Goal: Transaction & Acquisition: Purchase product/service

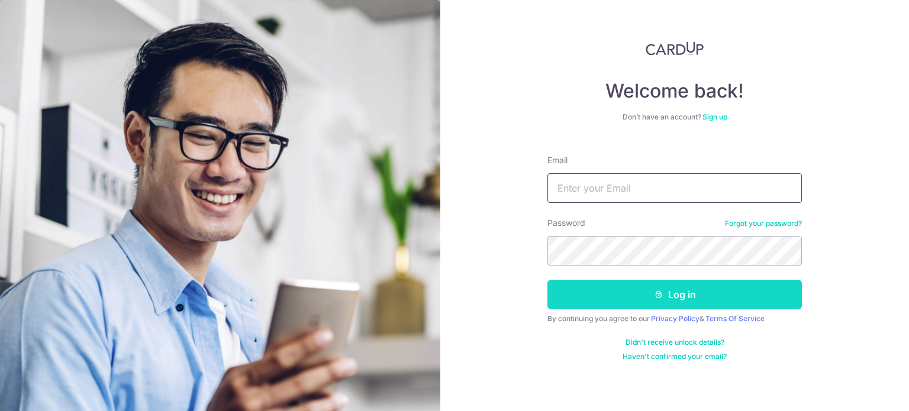
type input "robbinchee@gmail.com"
click at [629, 298] on button "Log in" at bounding box center [674, 295] width 254 height 30
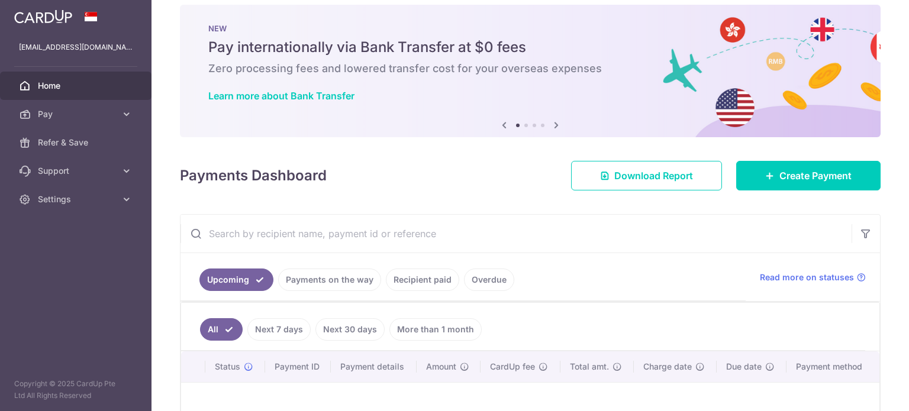
scroll to position [59, 0]
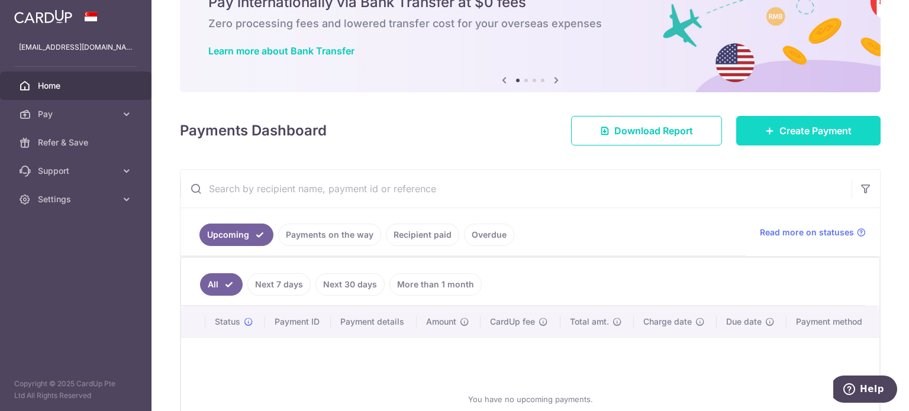
click at [743, 139] on link "Create Payment" at bounding box center [808, 131] width 144 height 30
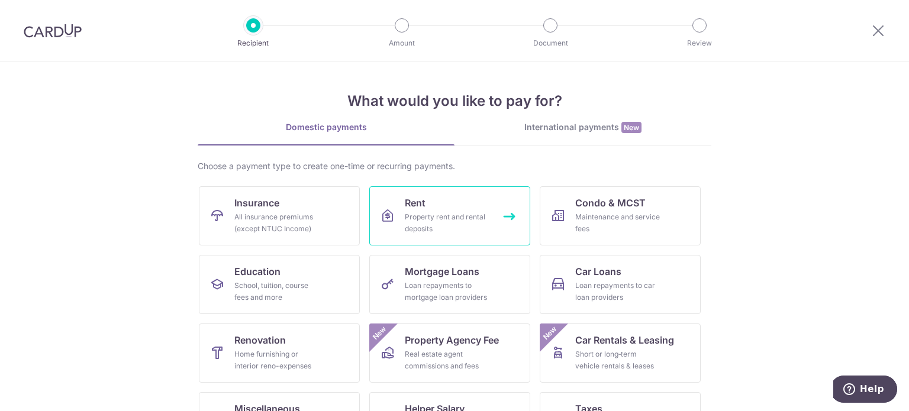
click at [440, 233] on div "Property rent and rental deposits" at bounding box center [447, 223] width 85 height 24
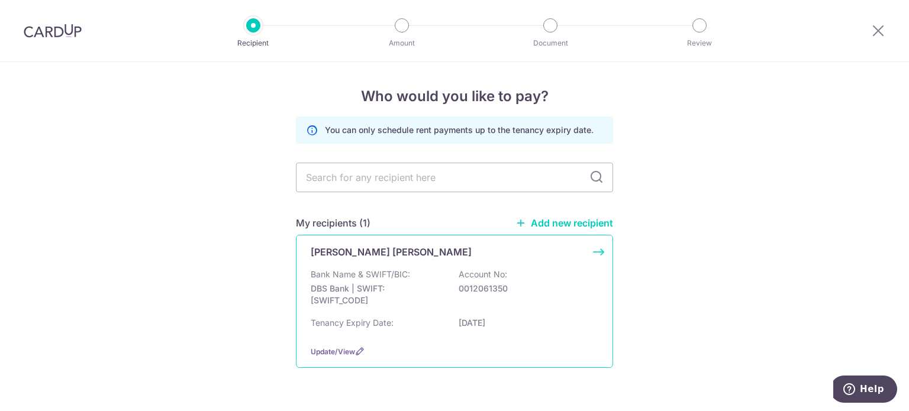
click at [416, 248] on div "[PERSON_NAME] [PERSON_NAME]" at bounding box center [447, 252] width 273 height 14
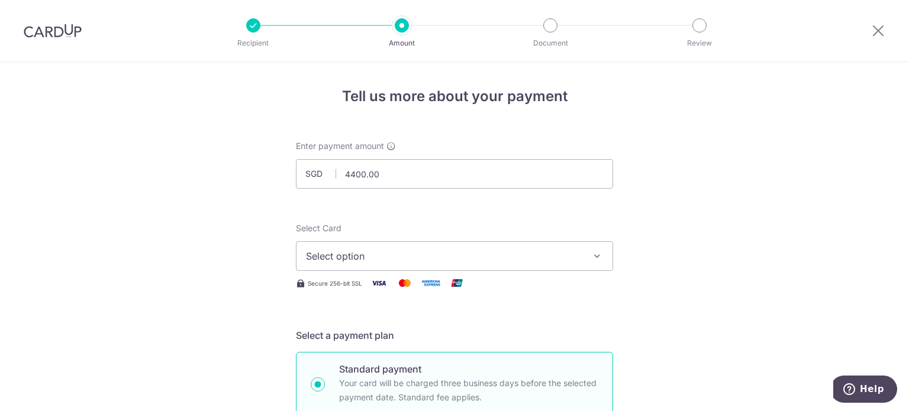
type input "4,400.00"
click at [458, 255] on span "Select option" at bounding box center [444, 256] width 276 height 14
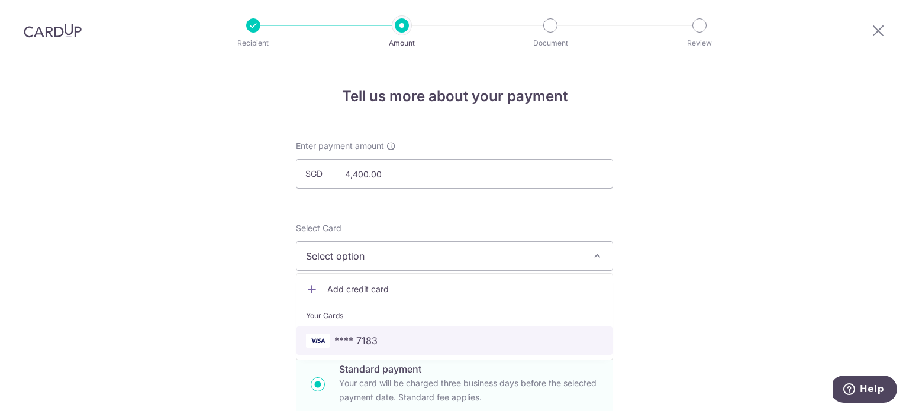
click at [422, 338] on span "**** 7183" at bounding box center [454, 341] width 297 height 14
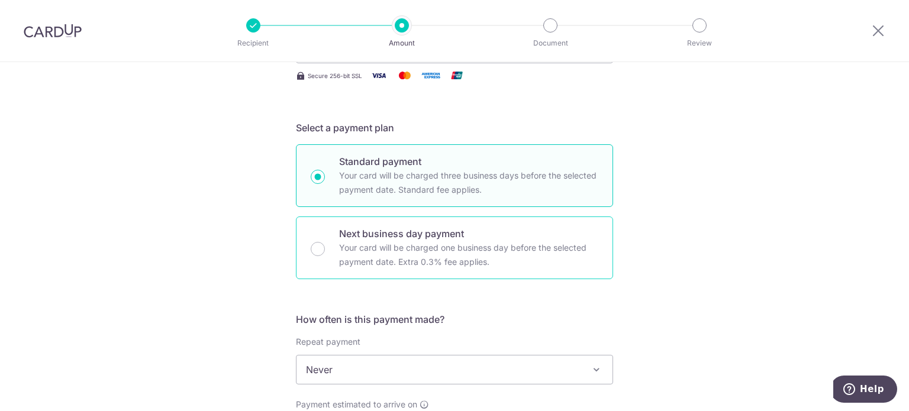
scroll to position [237, 0]
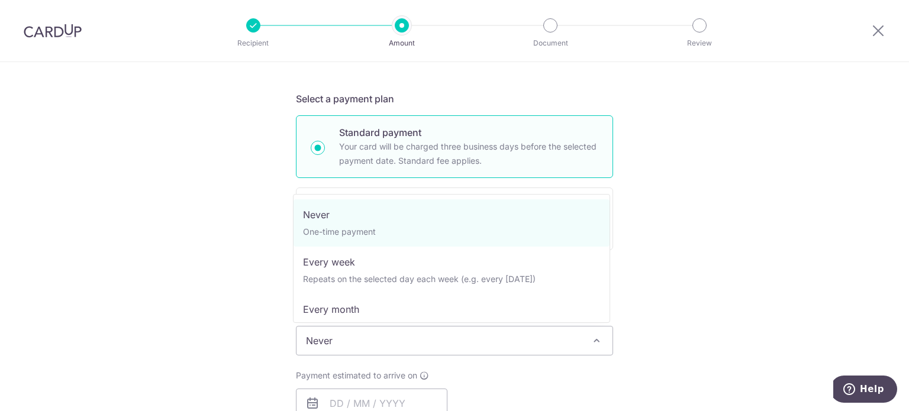
click at [443, 334] on span "Never" at bounding box center [454, 341] width 316 height 28
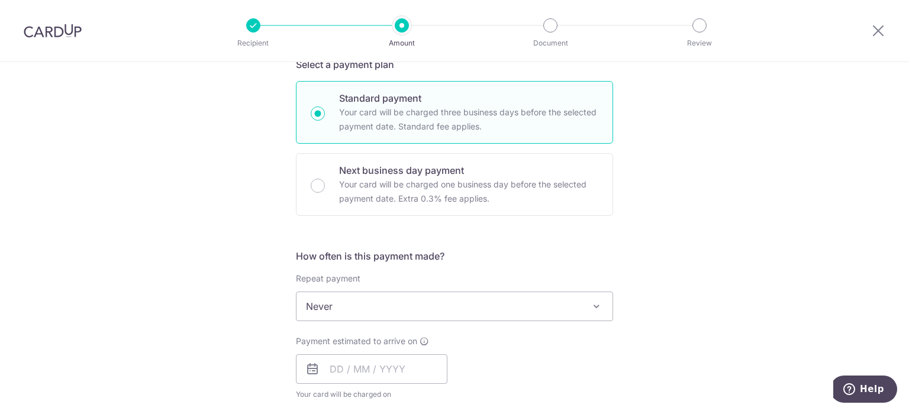
scroll to position [355, 0]
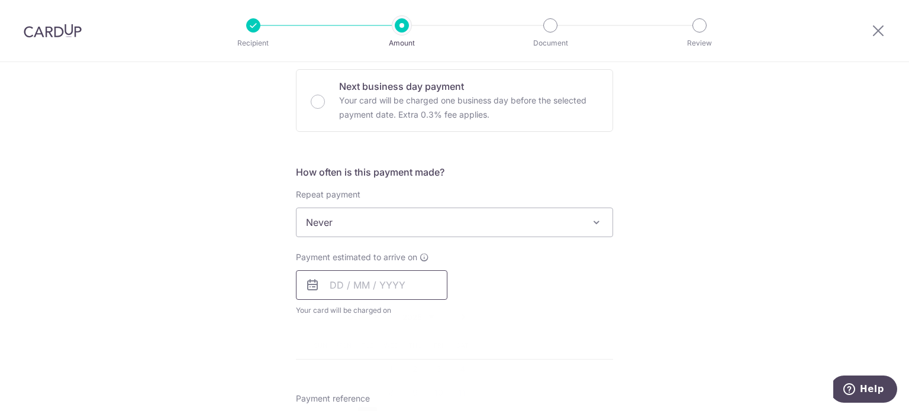
click at [378, 293] on input "text" at bounding box center [371, 285] width 151 height 30
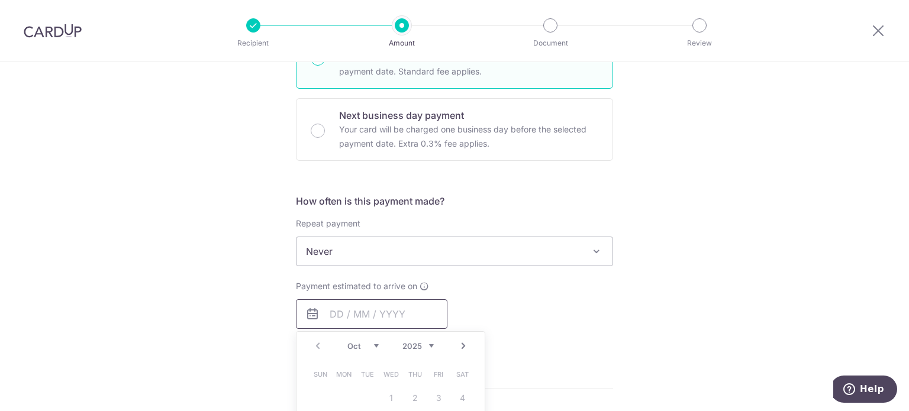
scroll to position [237, 0]
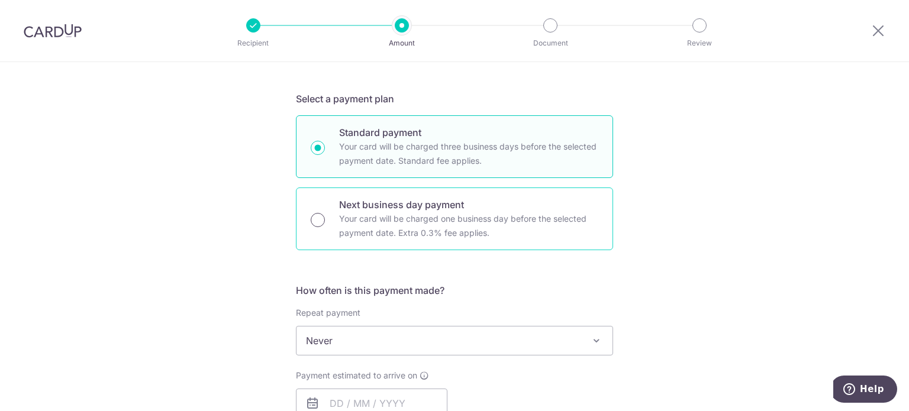
click at [320, 217] on input "Next business day payment Your card will be charged one business day before the…" at bounding box center [318, 220] width 14 height 14
radio input "true"
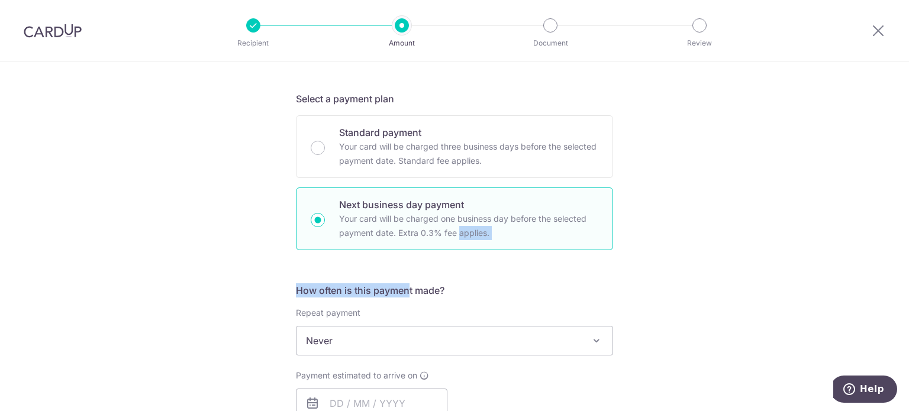
click at [404, 266] on form "Enter payment amount SGD 4,400.00 4400.00 Select Card **** 7183 Add credit card…" at bounding box center [454, 392] width 317 height 977
click at [420, 251] on form "Enter payment amount SGD 4,400.00 4400.00 Select Card **** 7183 Add credit card…" at bounding box center [454, 392] width 317 height 977
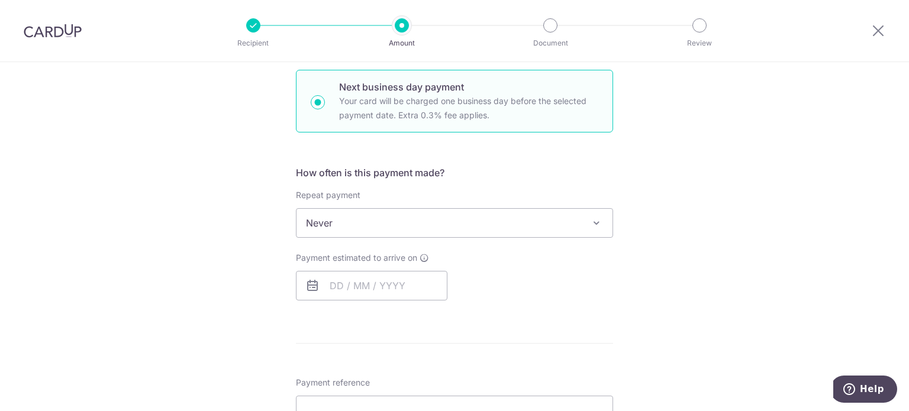
scroll to position [355, 0]
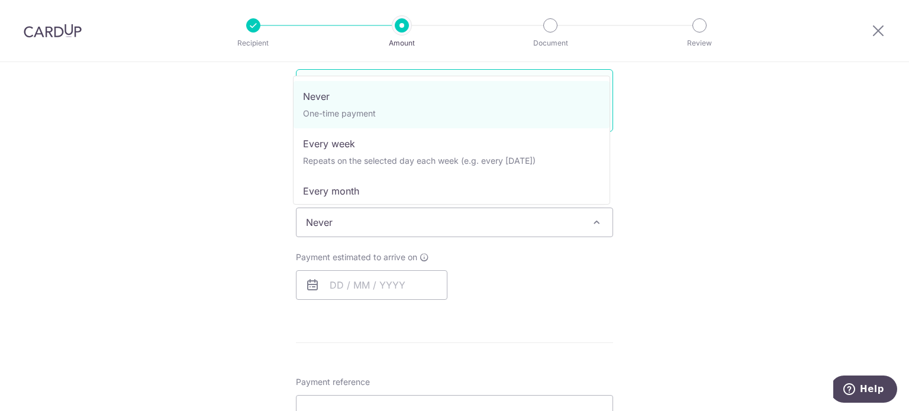
click at [456, 231] on span "Never" at bounding box center [454, 222] width 316 height 28
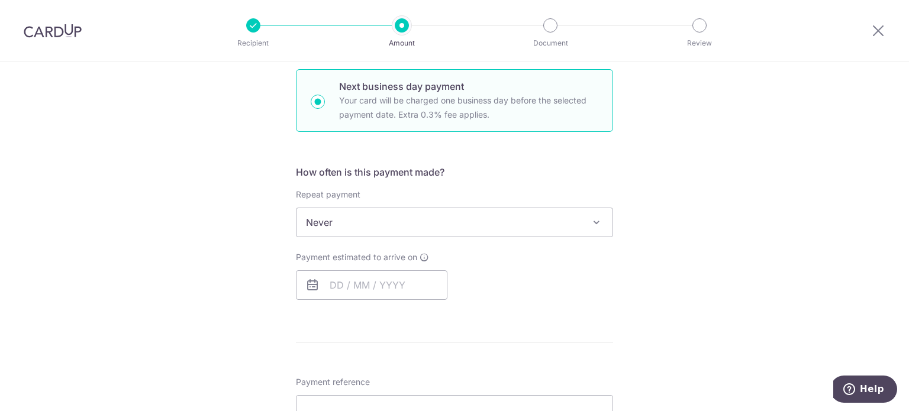
click at [678, 228] on div "Tell us more about your payment Enter payment amount SGD 4,400.00 4400.00 Selec…" at bounding box center [454, 262] width 909 height 1111
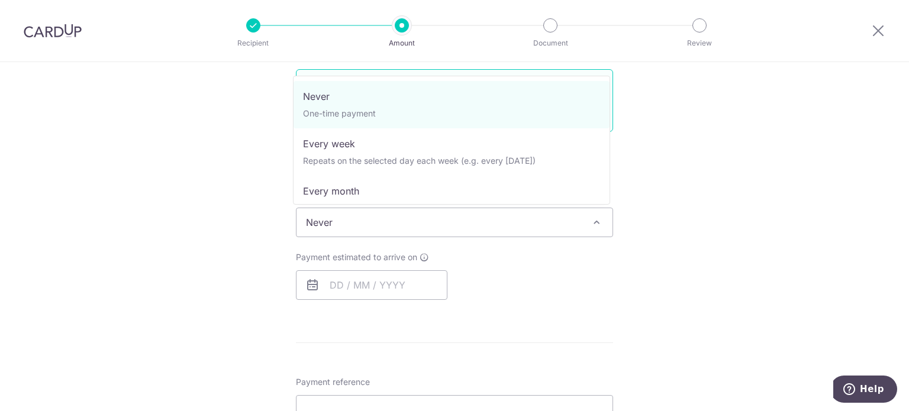
click at [552, 215] on span "Never" at bounding box center [454, 222] width 316 height 28
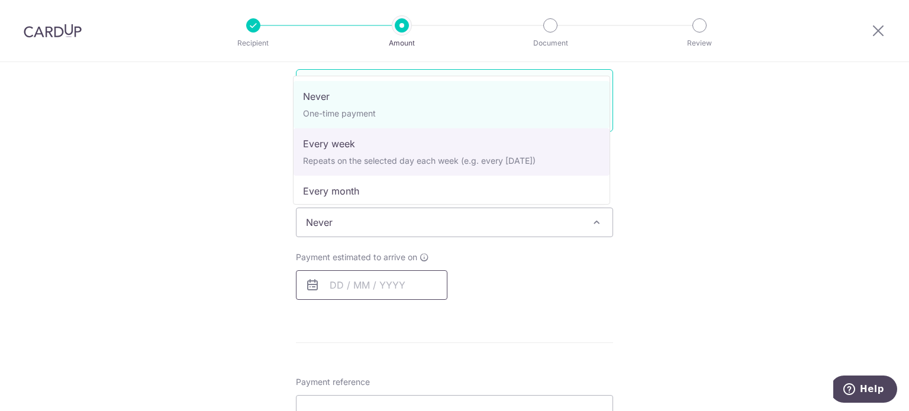
click at [346, 275] on input "text" at bounding box center [371, 285] width 151 height 30
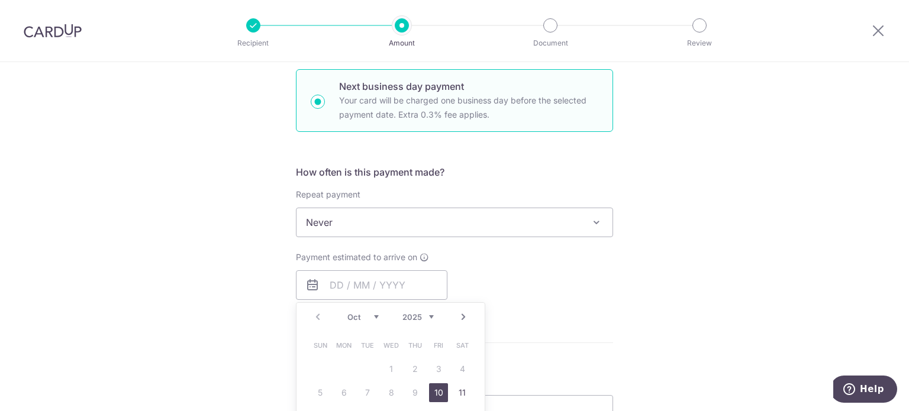
click at [432, 391] on link "10" at bounding box center [438, 392] width 19 height 19
type input "[DATE]"
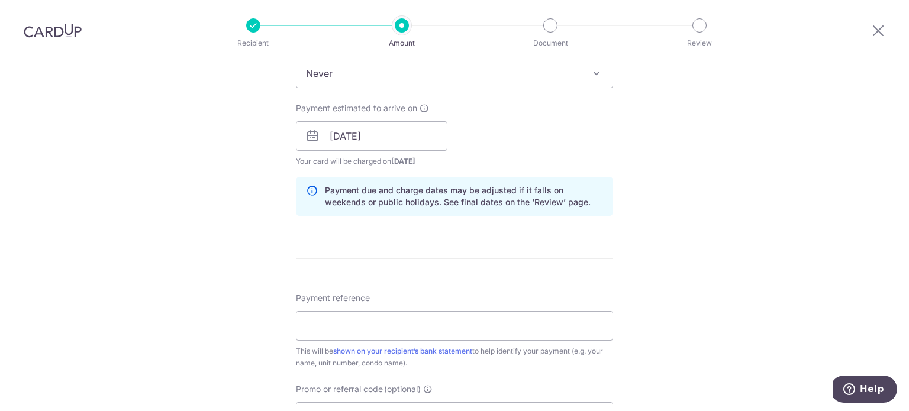
scroll to position [532, 0]
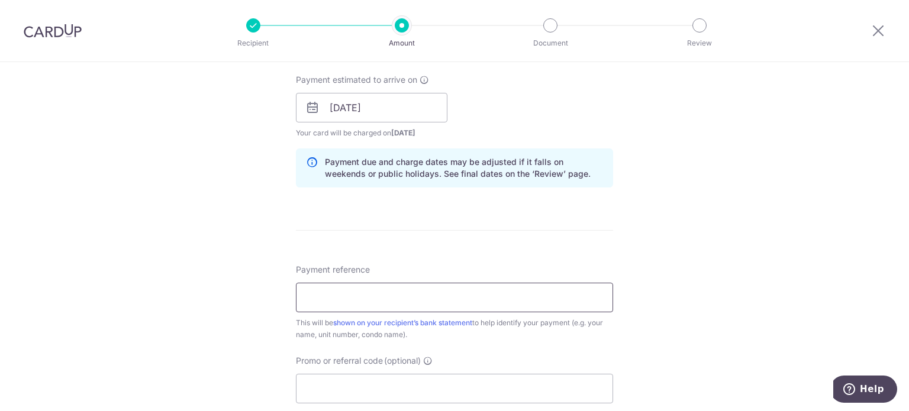
click at [401, 294] on input "Payment reference" at bounding box center [454, 298] width 317 height 30
type input "Rental"
click at [350, 387] on input "Promo or referral code (optional)" at bounding box center [454, 389] width 317 height 30
paste input "SAVERENT179"
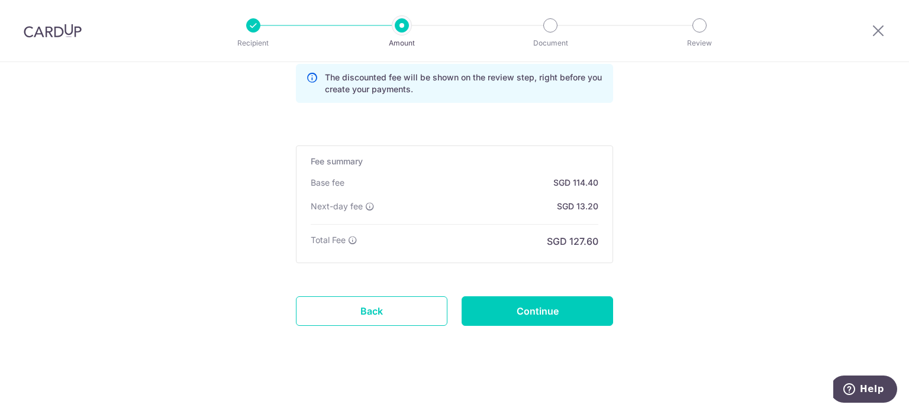
scroll to position [878, 0]
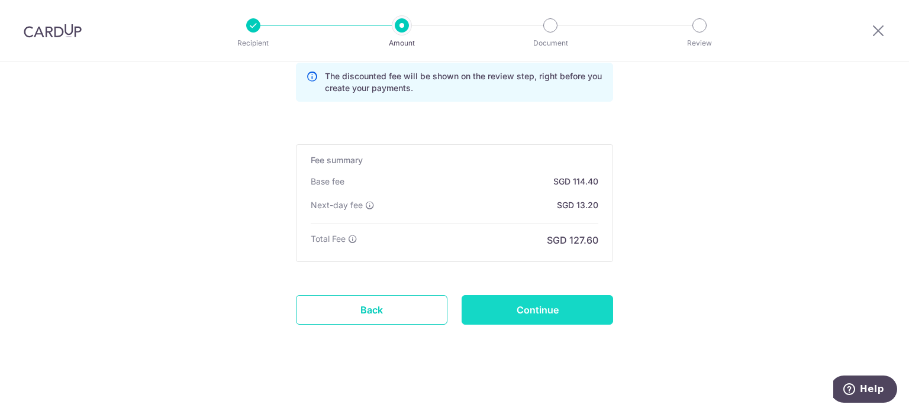
type input "SAVERENT179"
click at [507, 295] on input "Continue" at bounding box center [536, 310] width 151 height 30
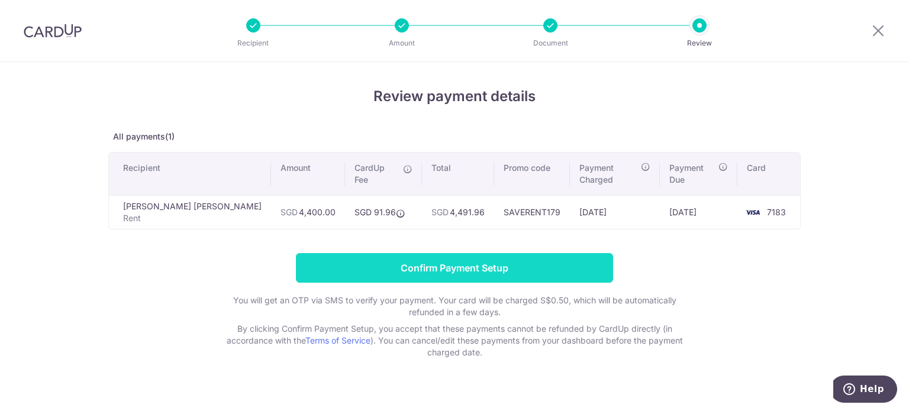
click at [487, 262] on input "Confirm Payment Setup" at bounding box center [454, 268] width 317 height 30
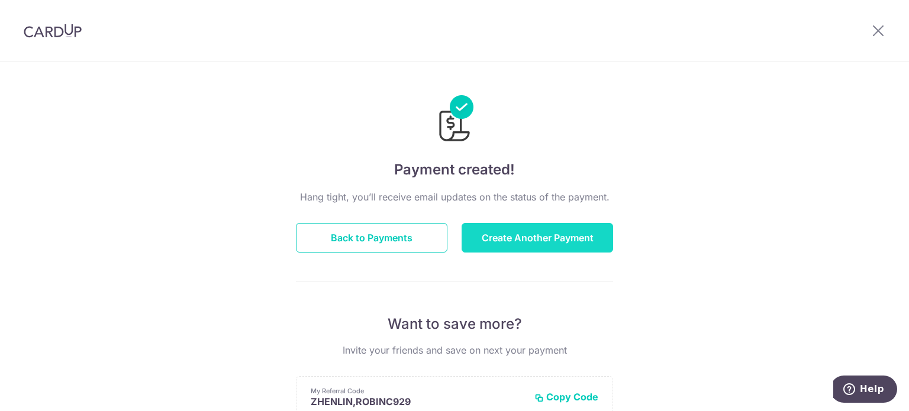
click at [519, 238] on button "Create Another Payment" at bounding box center [536, 238] width 151 height 30
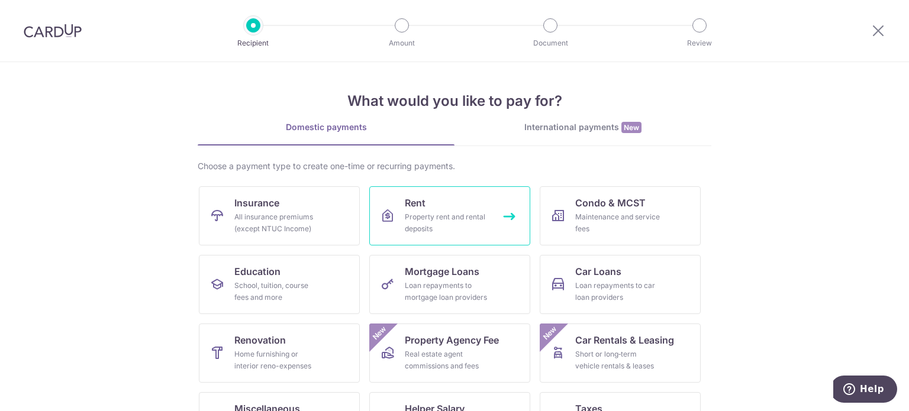
click at [469, 202] on link "Rent Property rent and rental deposits" at bounding box center [449, 215] width 161 height 59
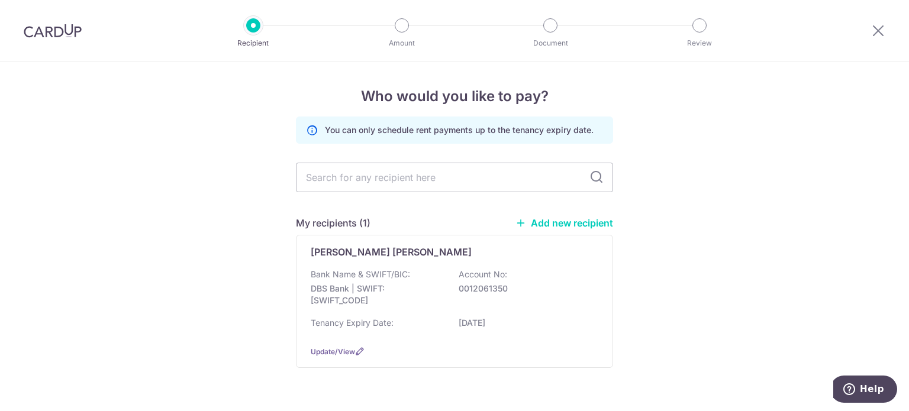
click at [521, 227] on icon at bounding box center [520, 223] width 11 height 11
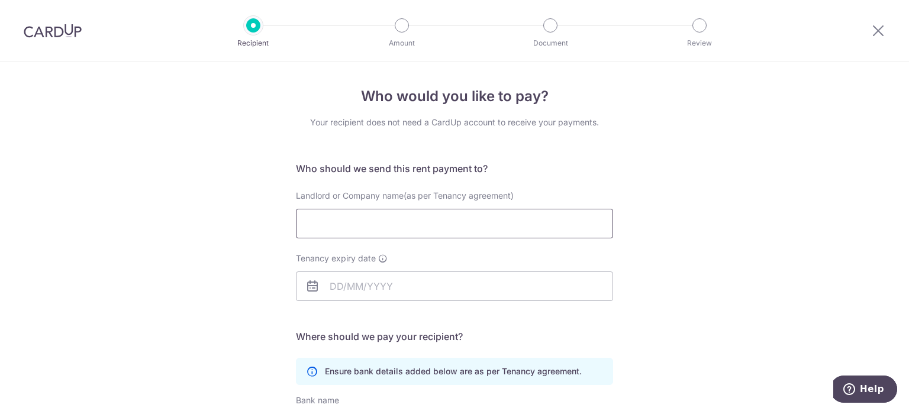
click at [521, 227] on input "Landlord or Company name(as per Tenancy agreement)" at bounding box center [454, 224] width 317 height 30
type input "Rehasna Kaur"
click at [348, 292] on input "Tenancy expiry date" at bounding box center [454, 287] width 317 height 30
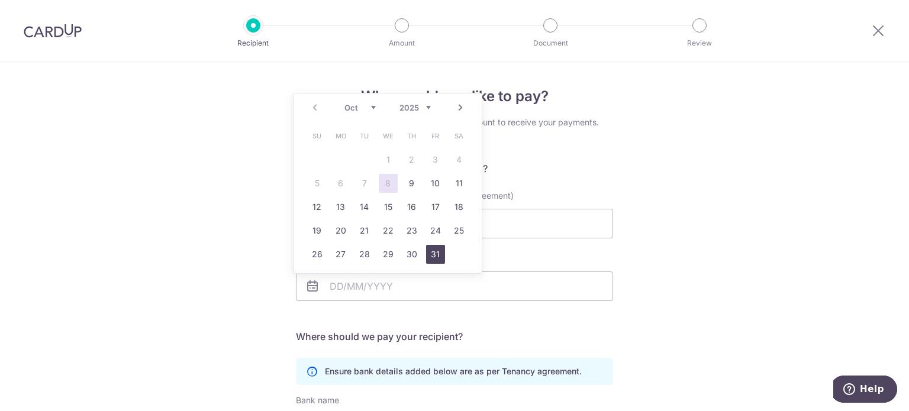
click at [440, 253] on link "31" at bounding box center [435, 254] width 19 height 19
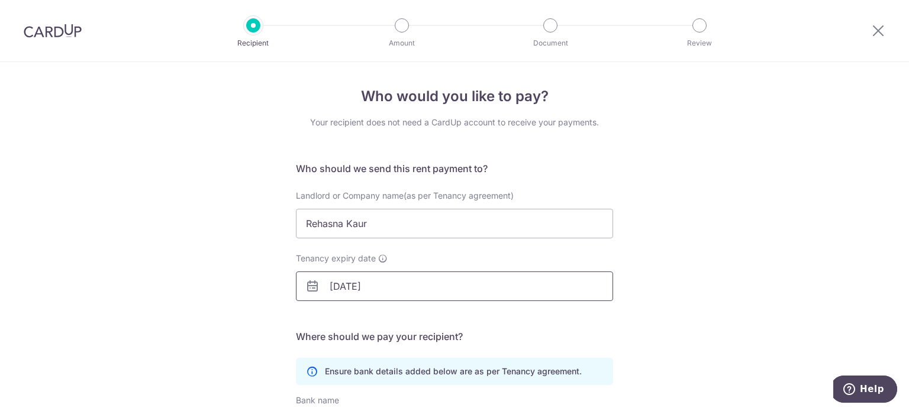
click at [367, 288] on input "31/10/2025" at bounding box center [454, 287] width 317 height 30
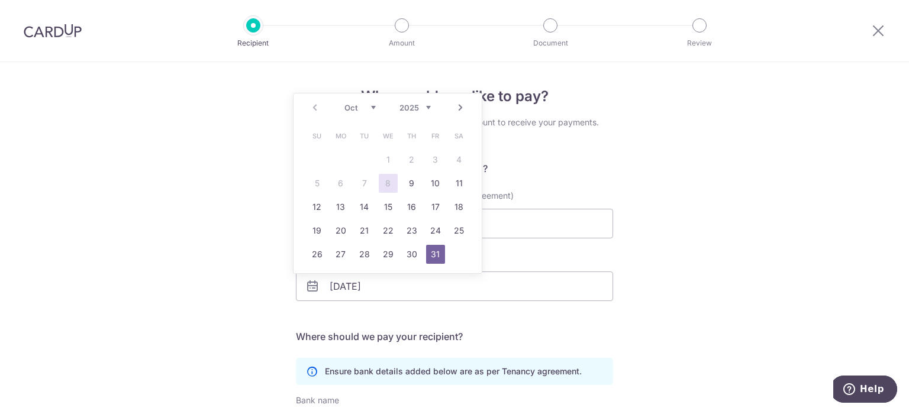
click at [427, 106] on select "2025 2026 2027 2028 2029 2030 2031 2032 2033 2034 2035" at bounding box center [414, 107] width 31 height 9
click at [315, 276] on link "31" at bounding box center [317, 278] width 19 height 19
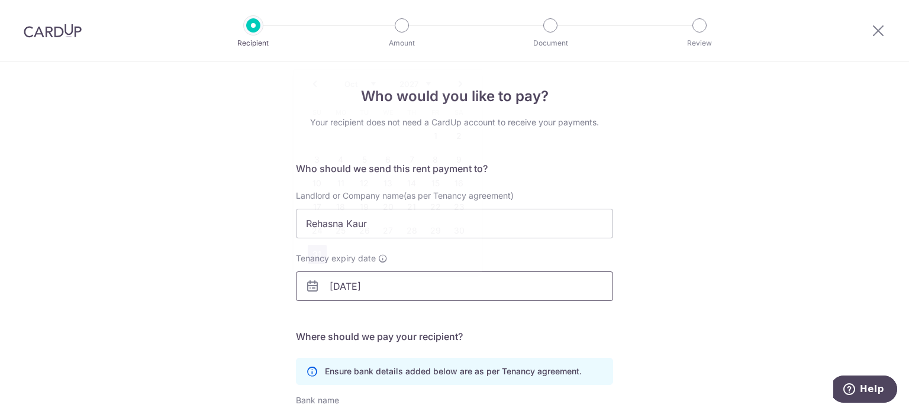
click at [377, 292] on input "31/10/2027" at bounding box center [454, 287] width 317 height 30
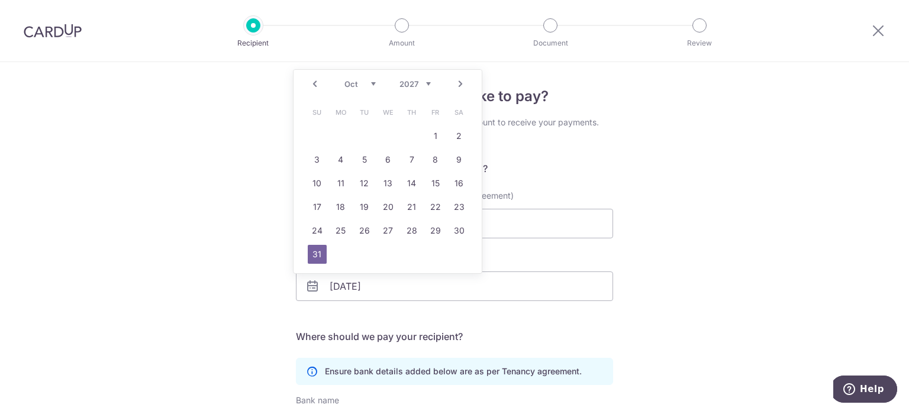
click at [434, 87] on div "Prev Next Jan Feb Mar Apr May Jun Jul Aug Sep Oct Nov Dec 2025 2026 2027 2028 2…" at bounding box center [387, 84] width 188 height 28
click at [431, 84] on div "Prev Next Jan Feb Mar Apr May Jun Jul Aug Sep Oct Nov Dec 2025 2026 2027 2028 2…" at bounding box center [387, 84] width 188 height 28
click at [427, 83] on select "2025 2026 2027 2028 2029 2030 2031 2032 2033 2034 2035 2036 2037" at bounding box center [414, 83] width 31 height 9
click at [365, 230] on link "31" at bounding box center [364, 230] width 19 height 19
type input "31/10/2028"
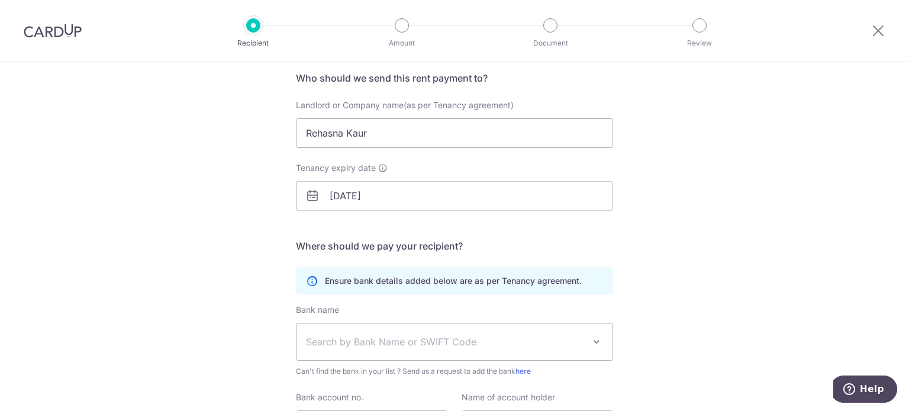
scroll to position [118, 0]
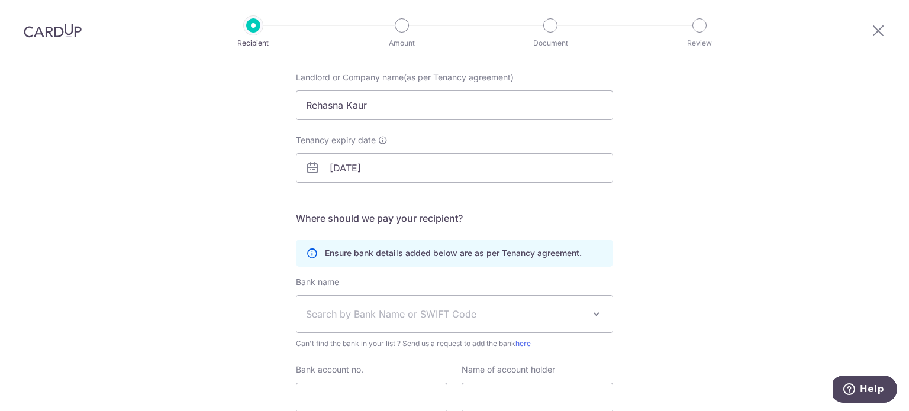
click at [367, 307] on span "Search by Bank Name or SWIFT Code" at bounding box center [445, 314] width 278 height 14
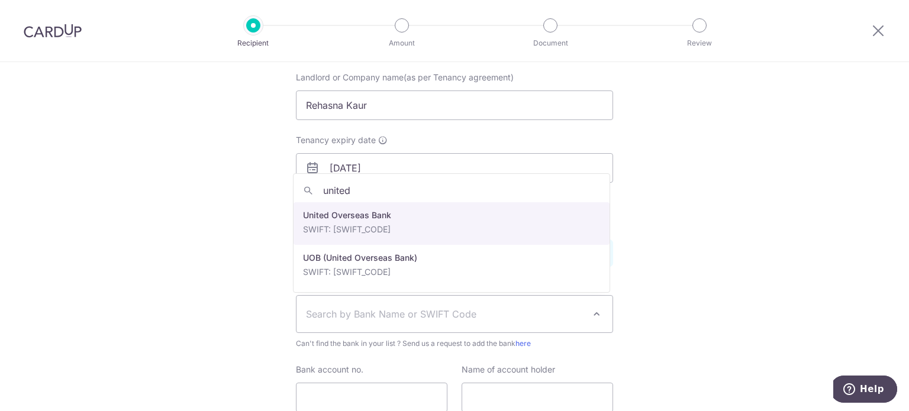
type input "united"
select select "23668"
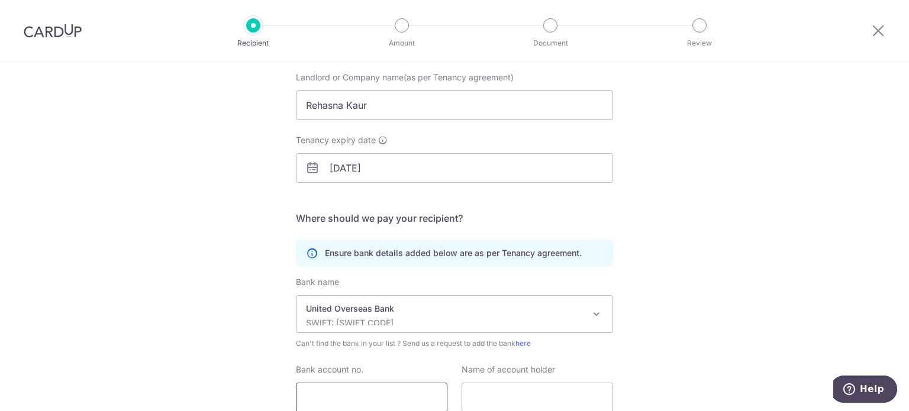
click at [361, 403] on input "Bank account no." at bounding box center [371, 398] width 151 height 30
type input "3573874445"
click at [498, 389] on input "text" at bounding box center [536, 398] width 151 height 30
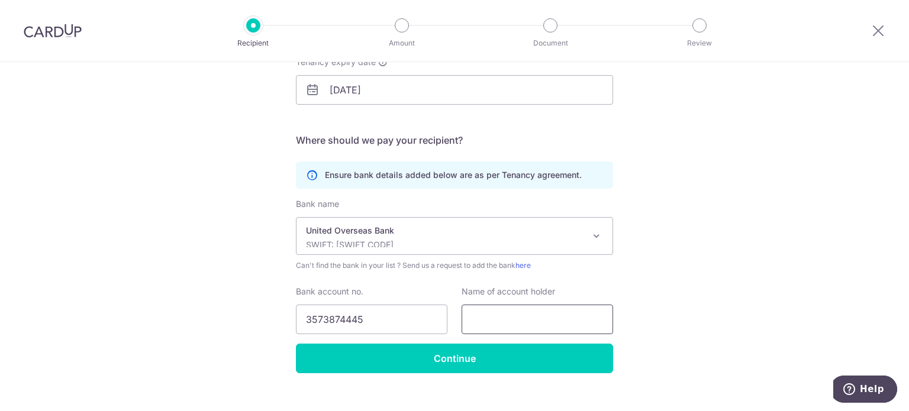
scroll to position [213, 0]
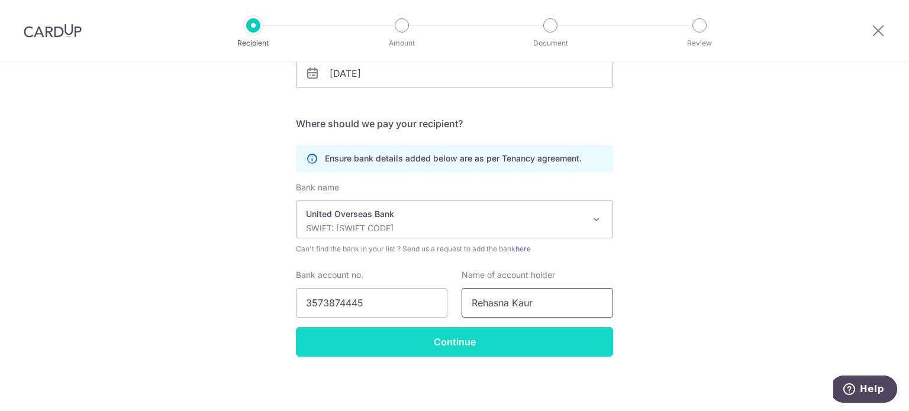
type input "Rehasna Kaur"
click at [520, 340] on input "Continue" at bounding box center [454, 342] width 317 height 30
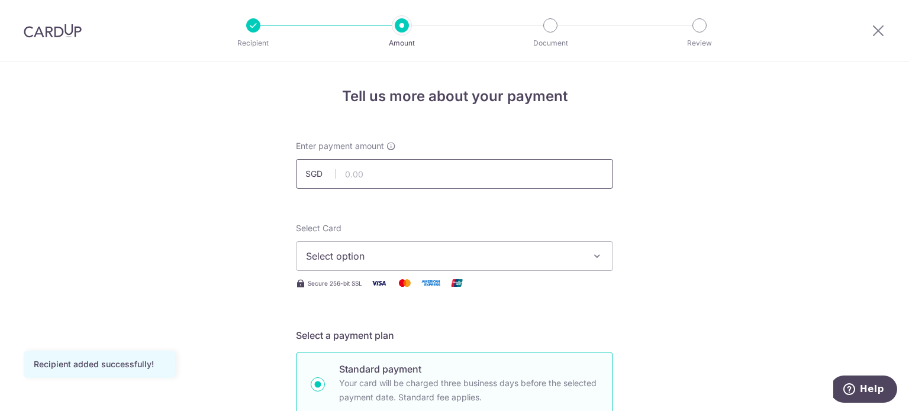
click at [364, 176] on input "text" at bounding box center [454, 174] width 317 height 30
type input "13,050.00"
click at [473, 189] on div at bounding box center [468, 189] width 192 height 1
click at [434, 255] on span "Select option" at bounding box center [444, 256] width 276 height 14
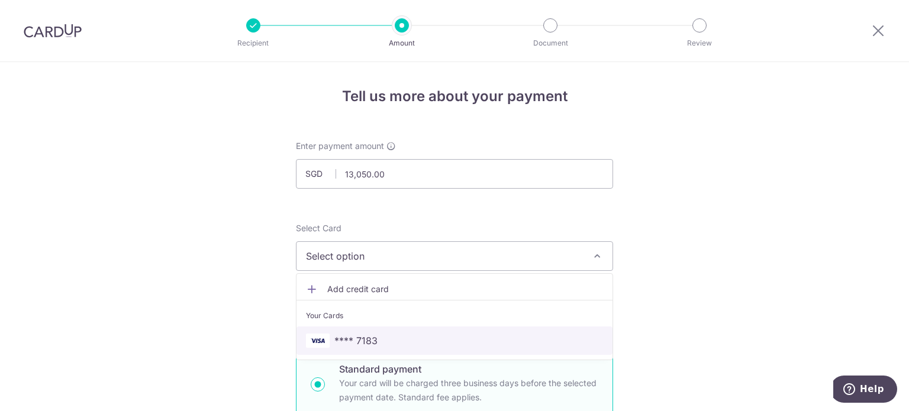
click at [352, 341] on span "**** 7183" at bounding box center [355, 341] width 43 height 14
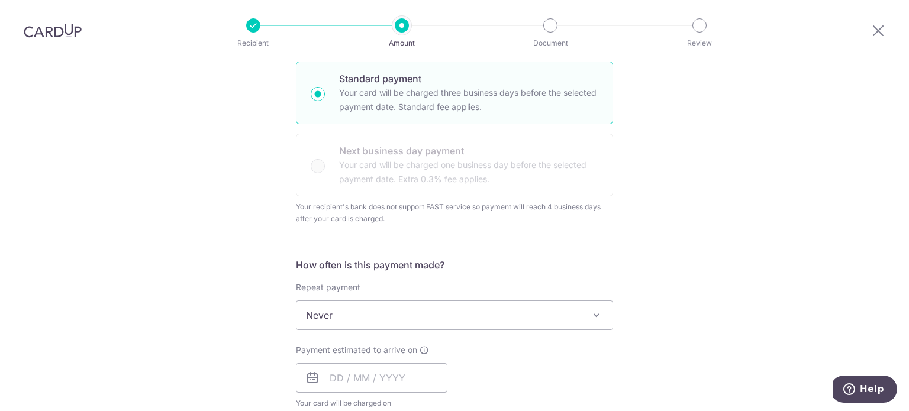
scroll to position [296, 0]
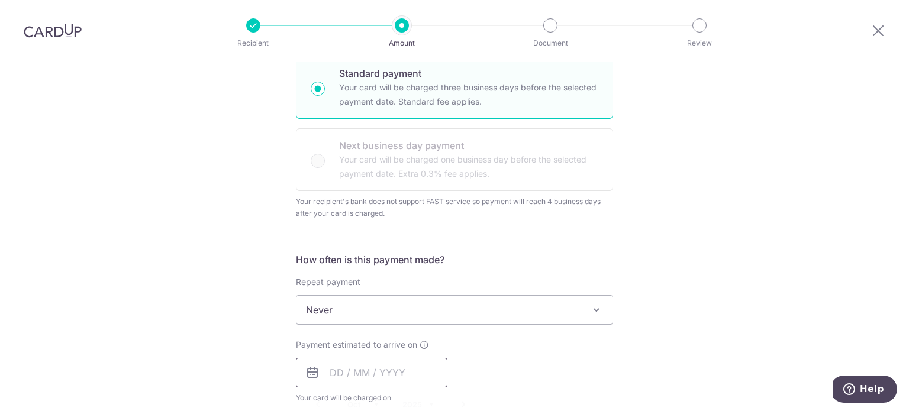
click at [331, 369] on input "text" at bounding box center [371, 373] width 151 height 30
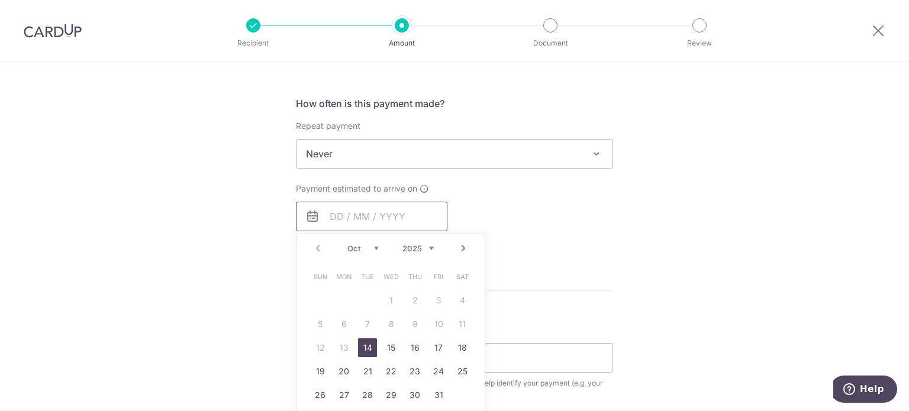
scroll to position [473, 0]
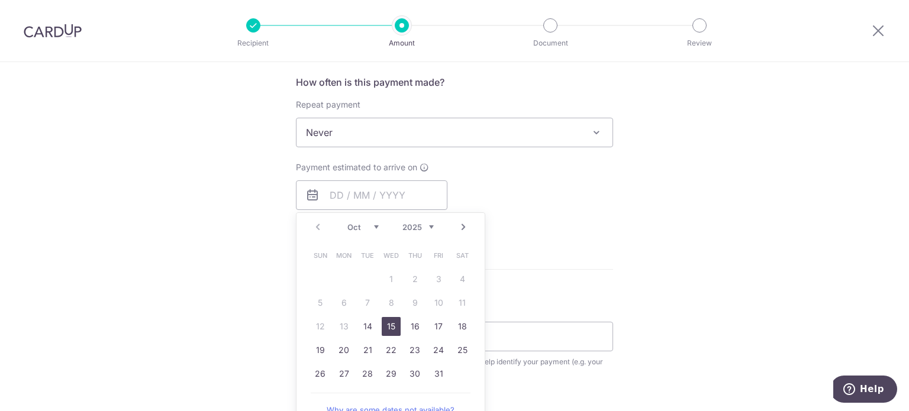
click at [390, 322] on link "15" at bounding box center [391, 326] width 19 height 19
type input "[DATE]"
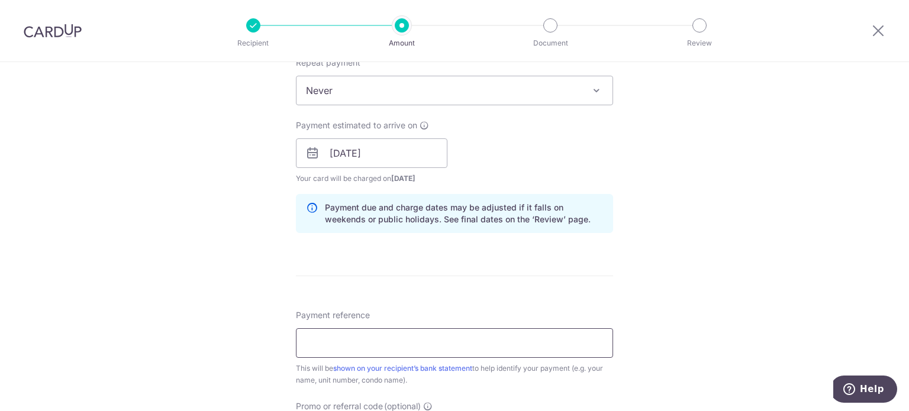
scroll to position [532, 0]
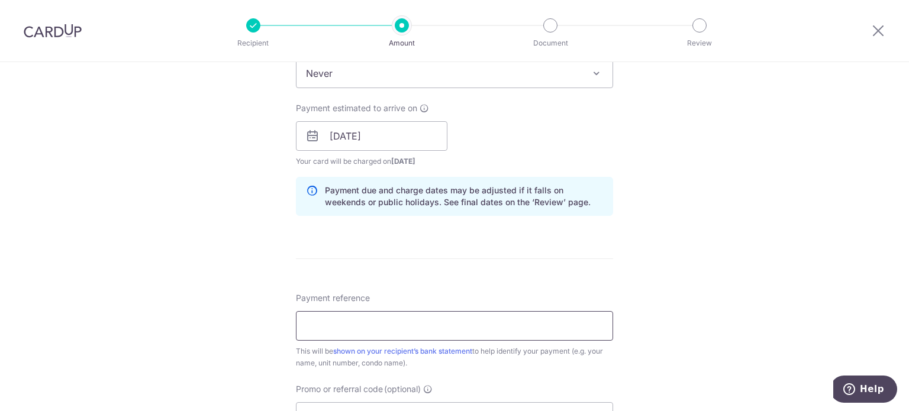
click at [382, 327] on input "Payment reference" at bounding box center [454, 326] width 317 height 30
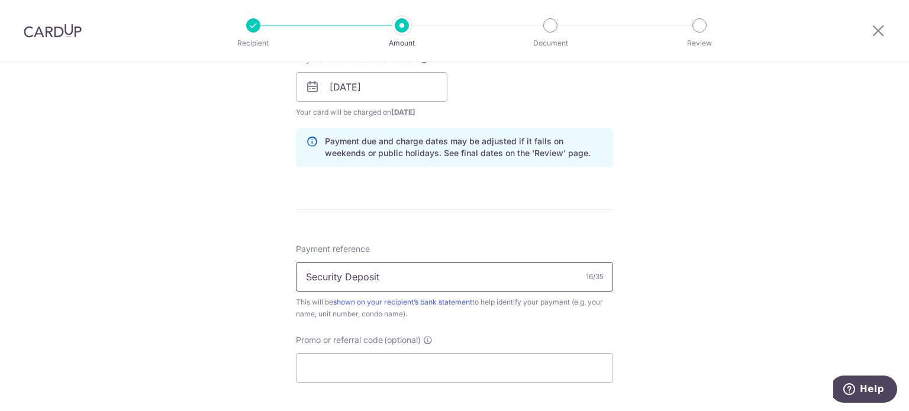
scroll to position [710, 0]
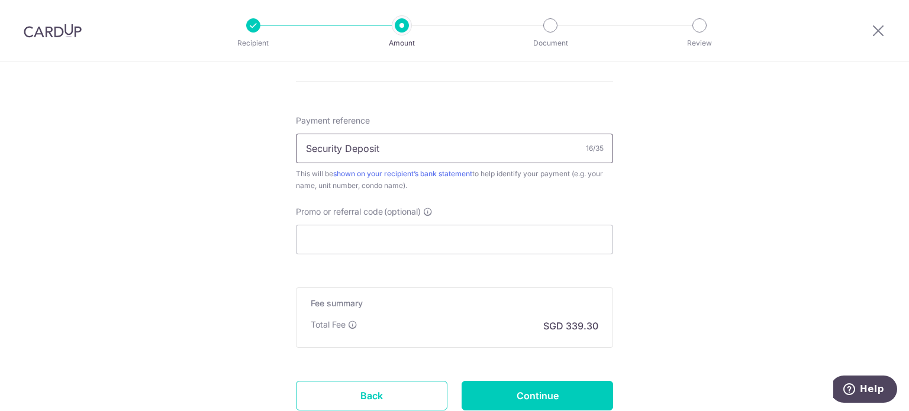
type input "Security Deposit"
click at [421, 244] on input "Promo or referral code (optional)" at bounding box center [454, 240] width 317 height 30
paste input "3HOME25R"
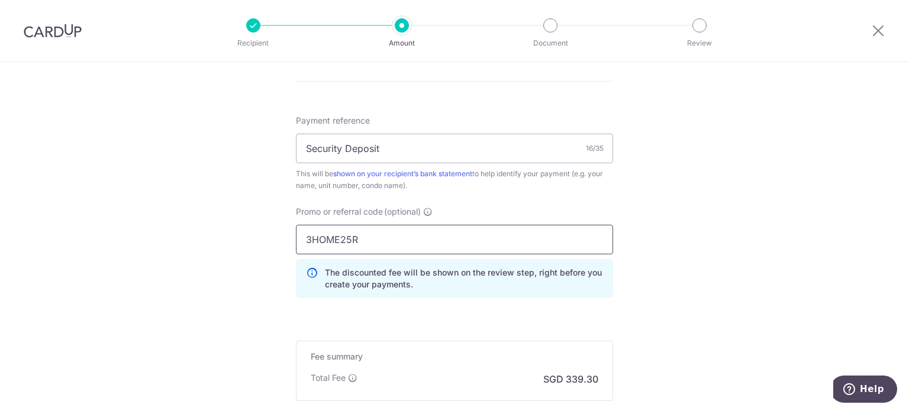
type input "3HOME25R"
click at [461, 234] on input "3HOME25R" at bounding box center [454, 240] width 317 height 30
click at [475, 153] on input "Security Deposit" at bounding box center [454, 149] width 317 height 30
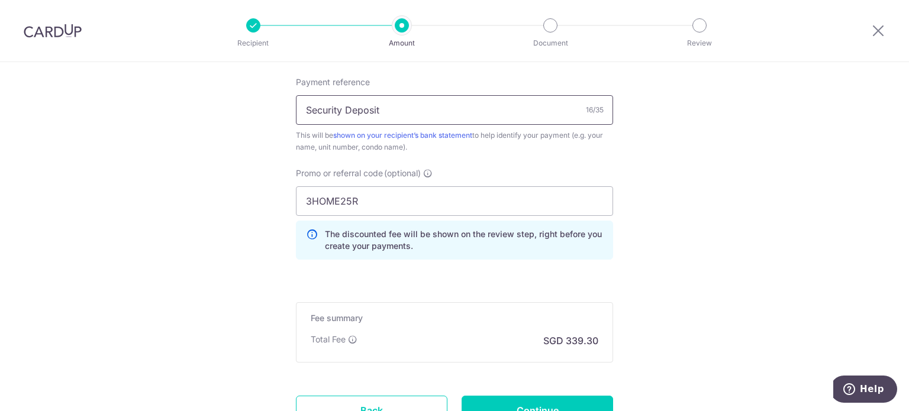
scroll to position [769, 0]
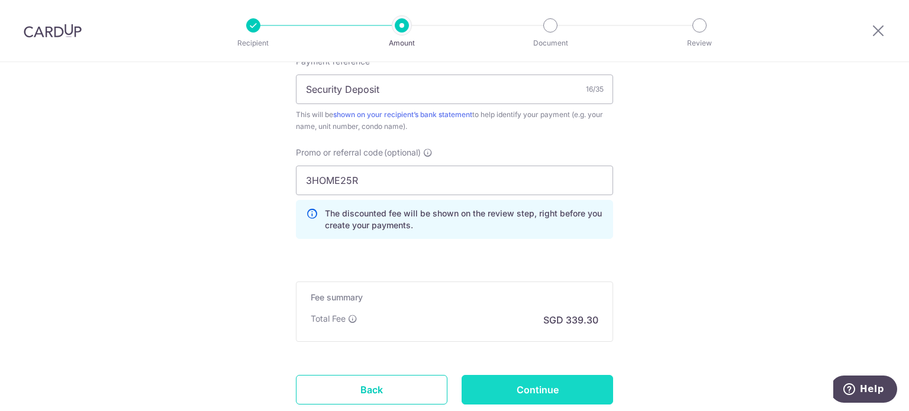
click at [519, 388] on input "Continue" at bounding box center [536, 390] width 151 height 30
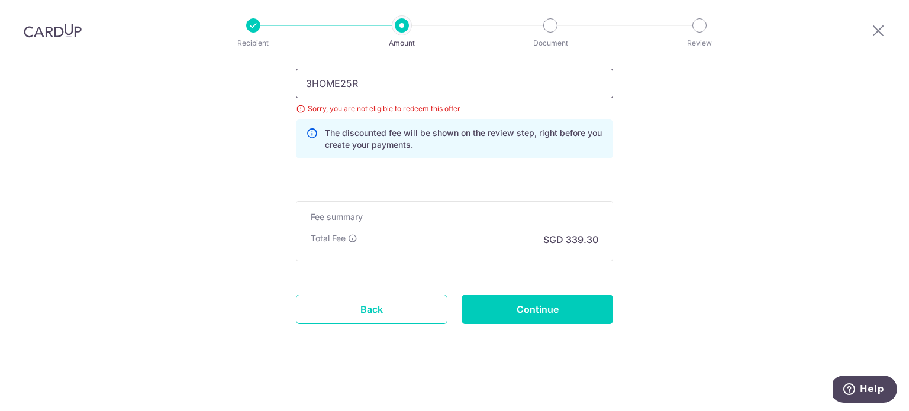
drag, startPoint x: 390, startPoint y: 83, endPoint x: 198, endPoint y: 87, distance: 191.7
paste input "SAVERENT179"
type input "SAVERENT179"
click at [516, 315] on input "Continue" at bounding box center [536, 310] width 151 height 30
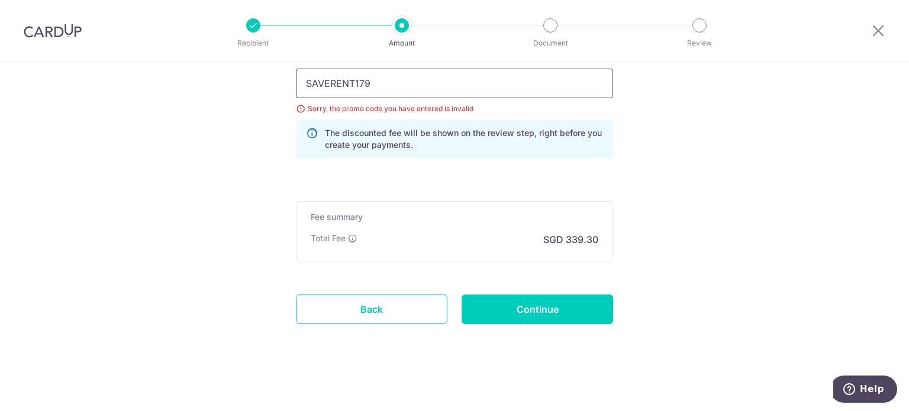
click at [402, 84] on input "SAVERENT179" at bounding box center [454, 84] width 317 height 30
click at [305, 82] on input "SAVERENT179" at bounding box center [454, 84] width 317 height 30
type input "SAVERENT179"
click at [549, 300] on input "Continue" at bounding box center [536, 310] width 151 height 30
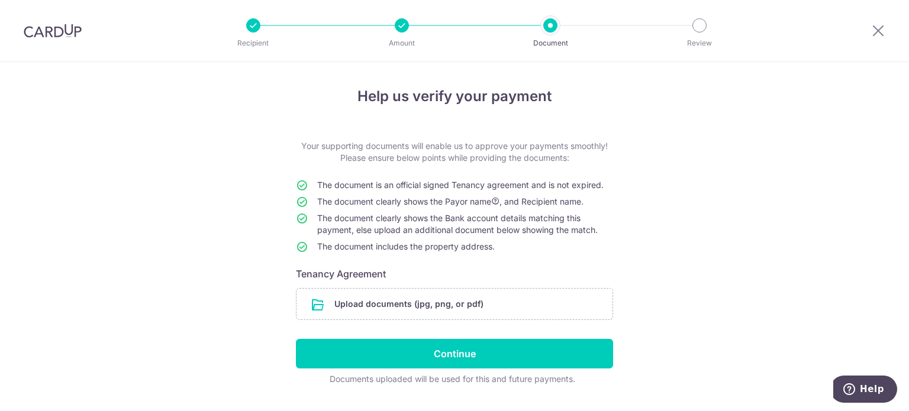
scroll to position [28, 0]
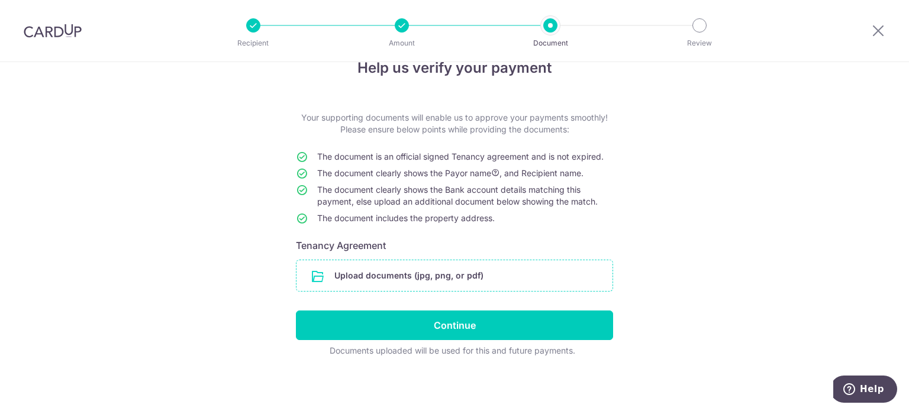
click at [390, 278] on input "file" at bounding box center [454, 275] width 316 height 31
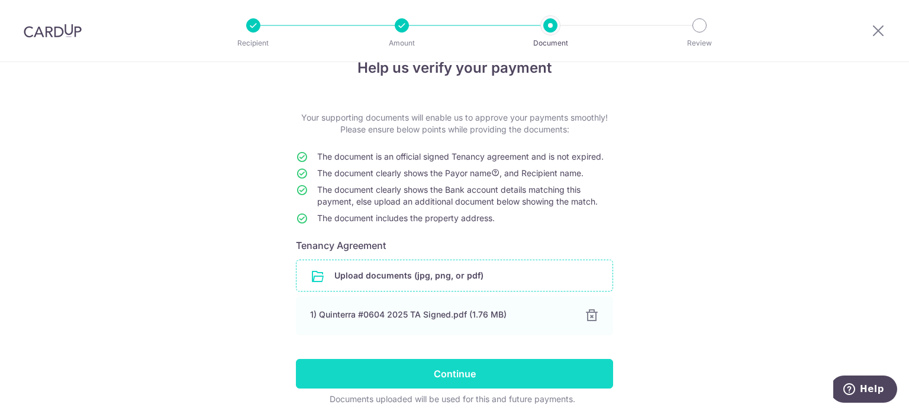
click at [512, 380] on input "Continue" at bounding box center [454, 374] width 317 height 30
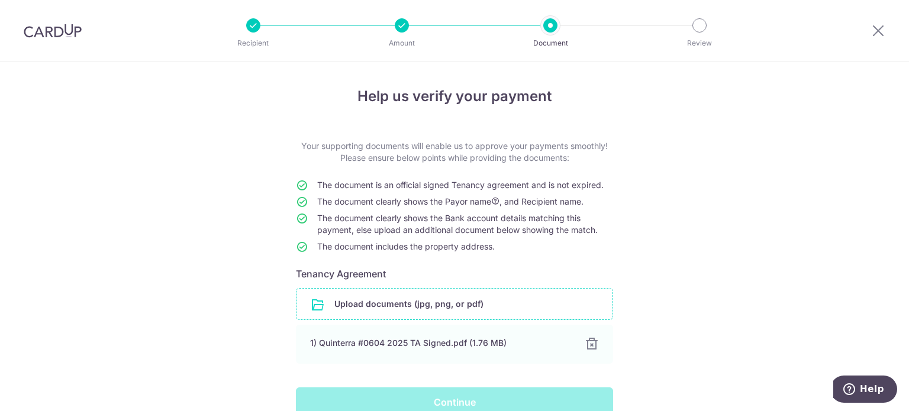
scroll to position [14, 0]
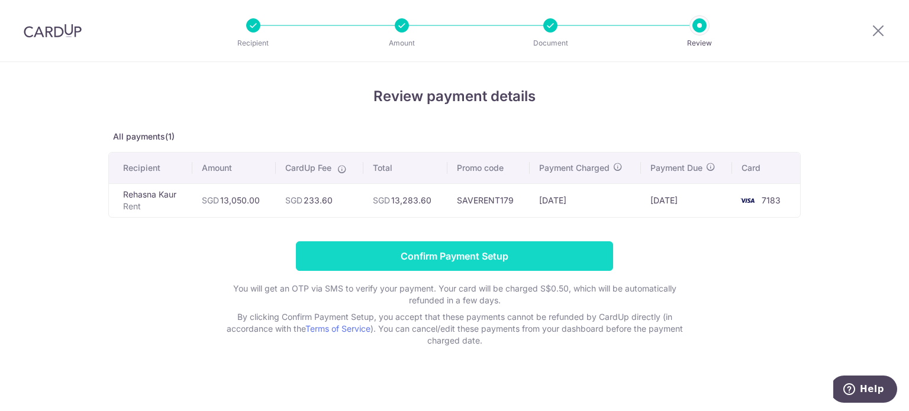
click at [458, 260] on input "Confirm Payment Setup" at bounding box center [454, 256] width 317 height 30
